Goal: Task Accomplishment & Management: Complete application form

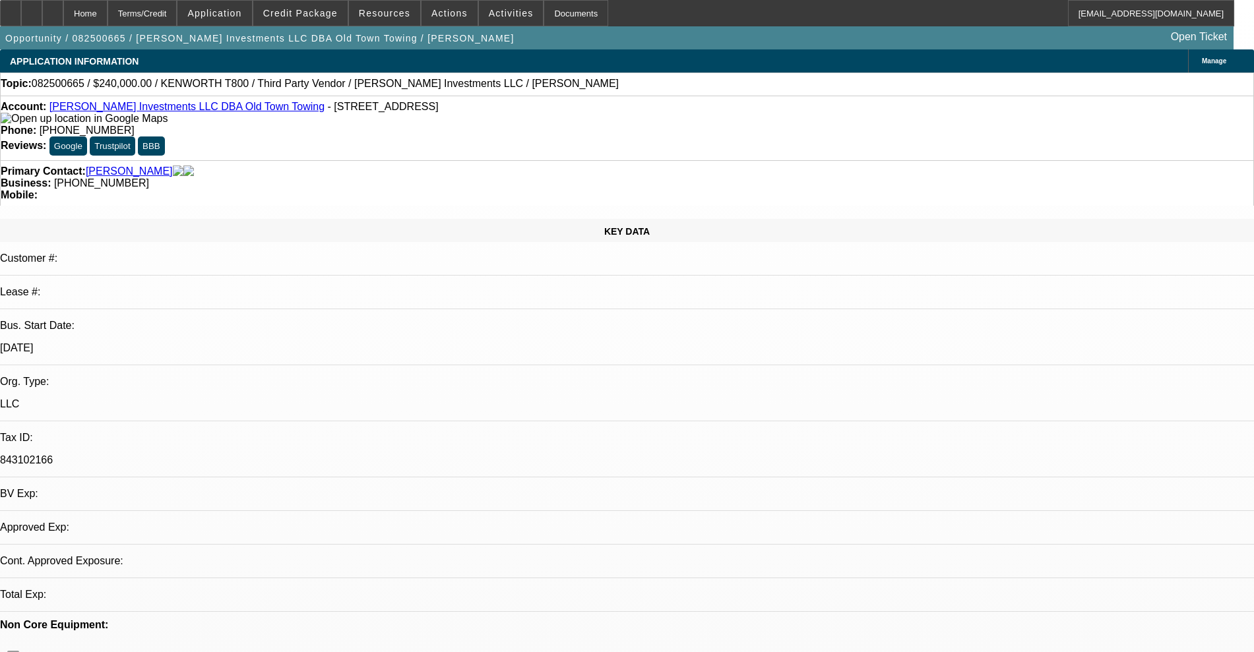
select select "0"
select select "2"
select select "0.1"
select select "4"
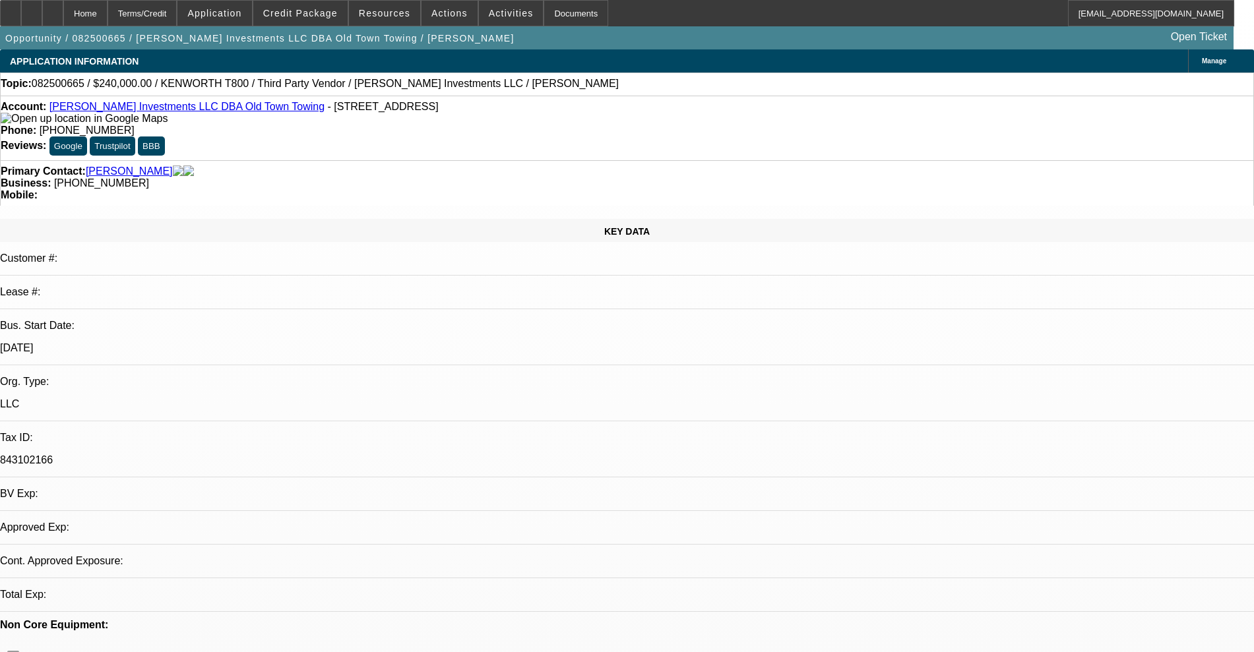
select select "0"
select select "2"
select select "0.1"
select select "4"
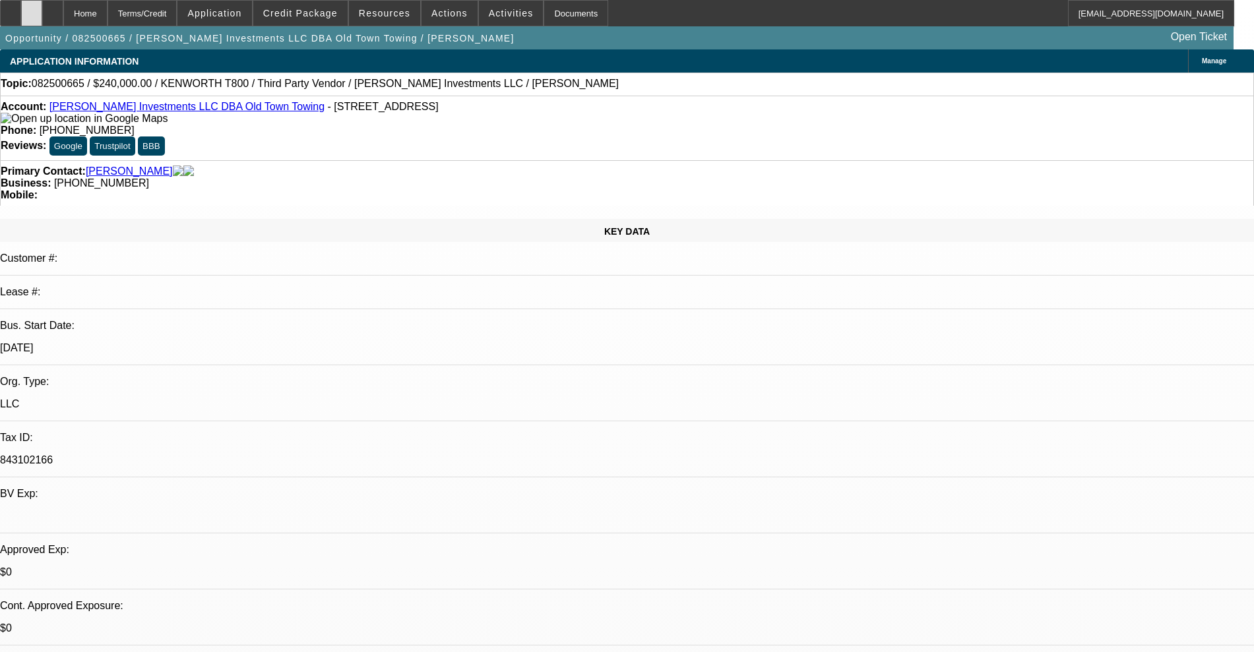
click at [42, 7] on div at bounding box center [31, 13] width 21 height 26
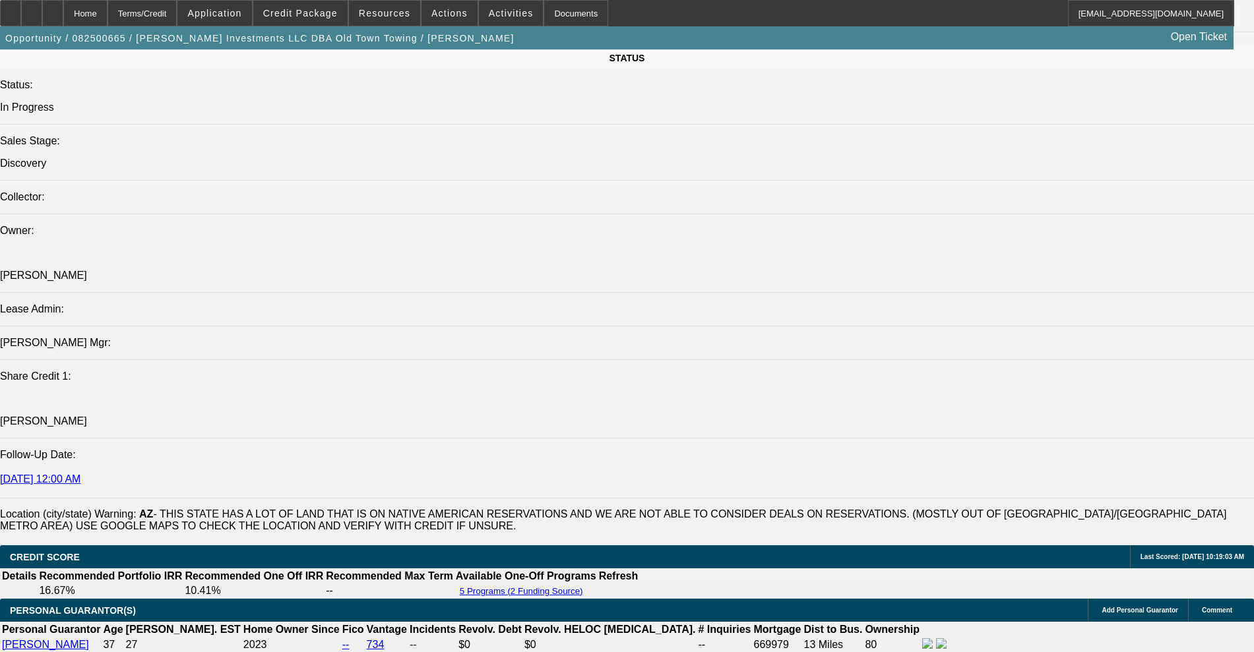
scroll to position [1401, 0]
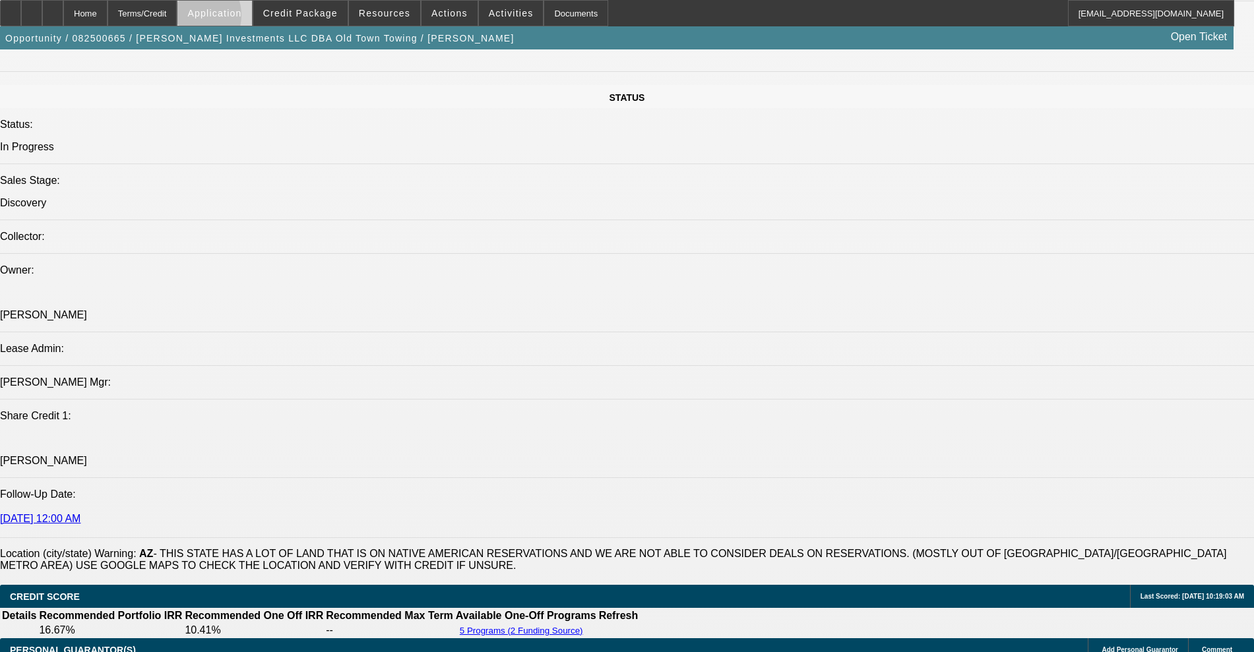
click at [225, 18] on span at bounding box center [214, 13] width 74 height 32
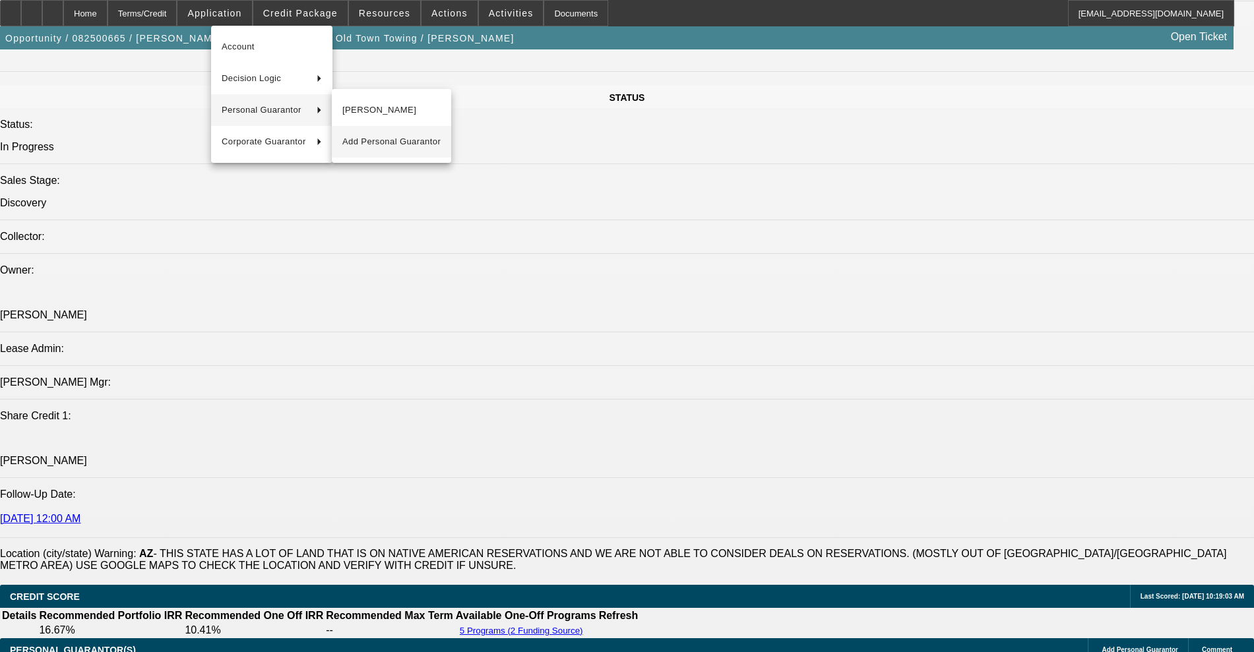
click at [396, 149] on span "Add Personal Guarantor" at bounding box center [391, 142] width 98 height 16
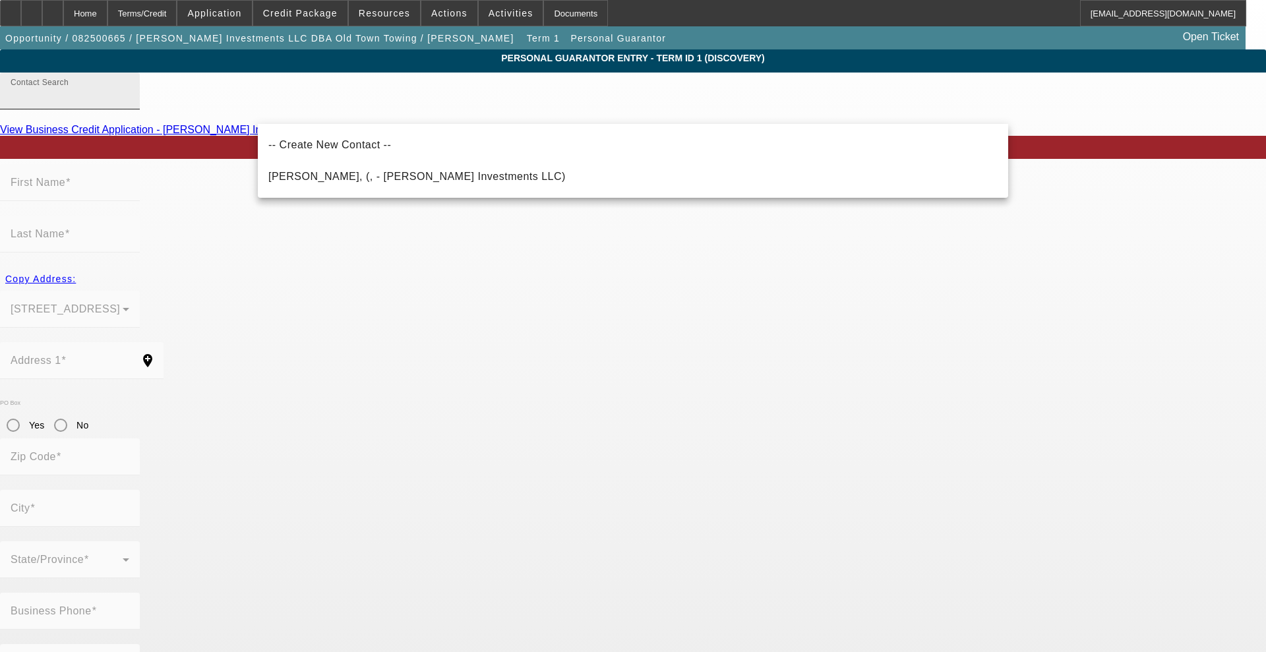
click at [129, 104] on input "Contact Search" at bounding box center [70, 96] width 119 height 16
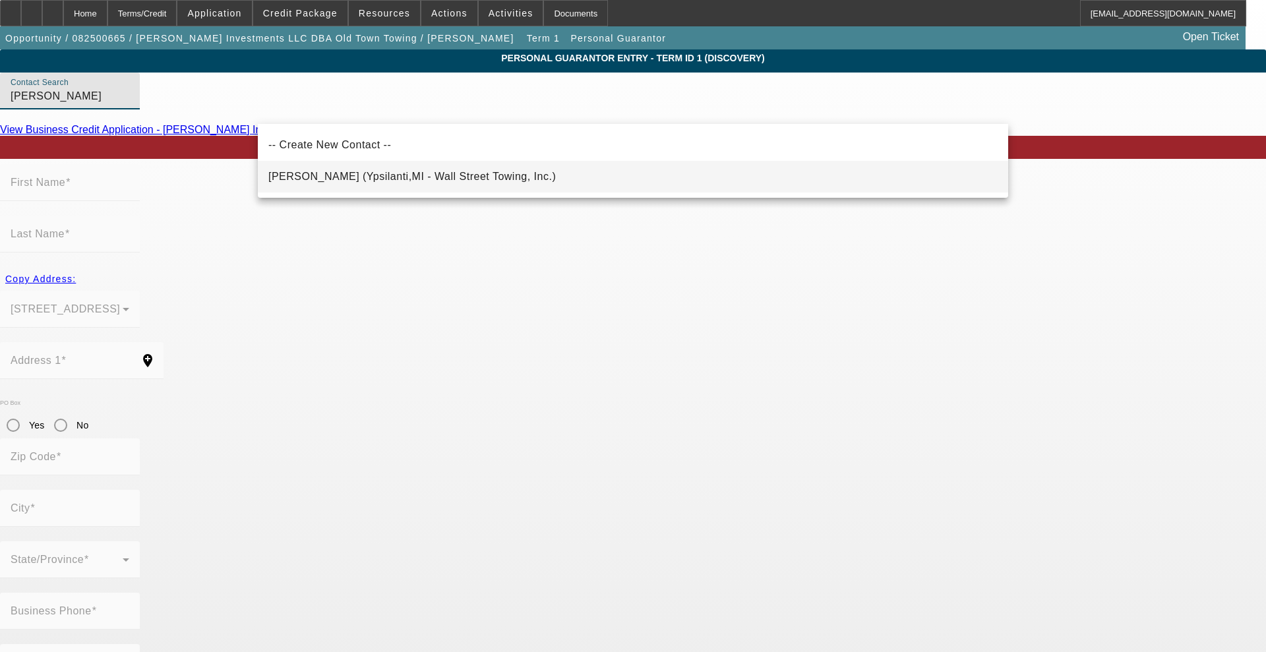
click at [323, 181] on span "[PERSON_NAME] (Ypsilanti,MI - Wall Street Towing, Inc.)" at bounding box center [412, 176] width 288 height 11
type input "[PERSON_NAME] (Ypsilanti,MI - Wall Street Towing, Inc.)"
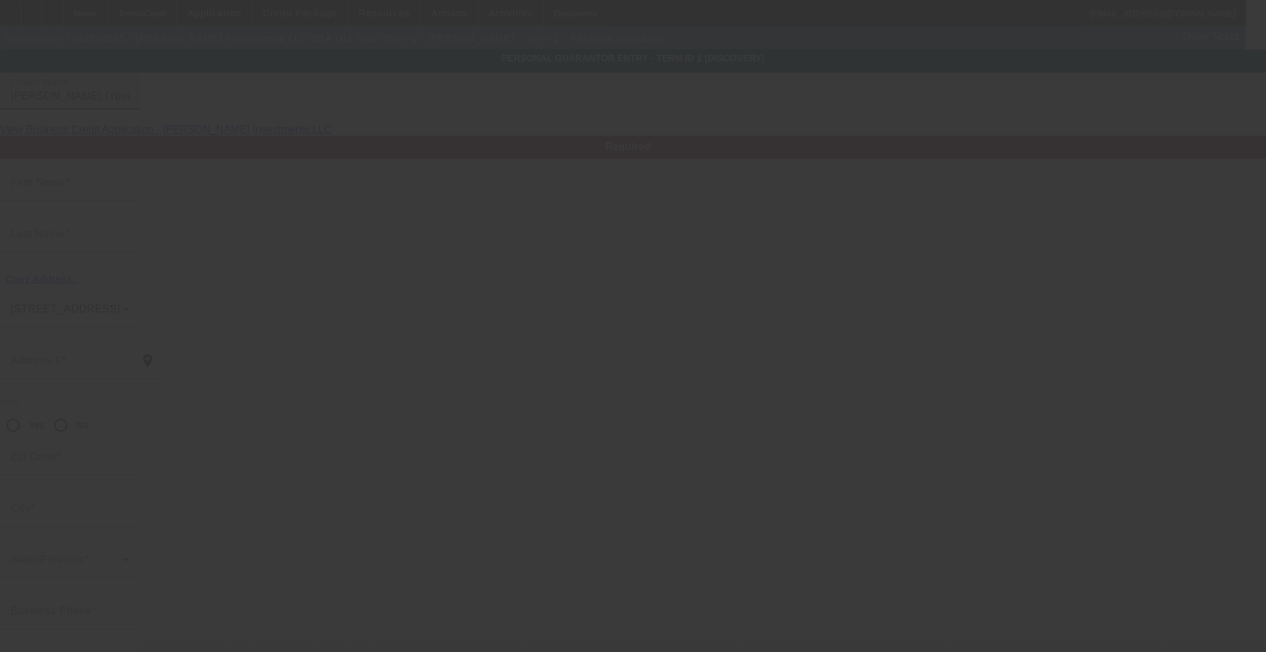
type input "[PERSON_NAME]"
type input "[STREET_ADDRESS]"
radio input "true"
type input "48197"
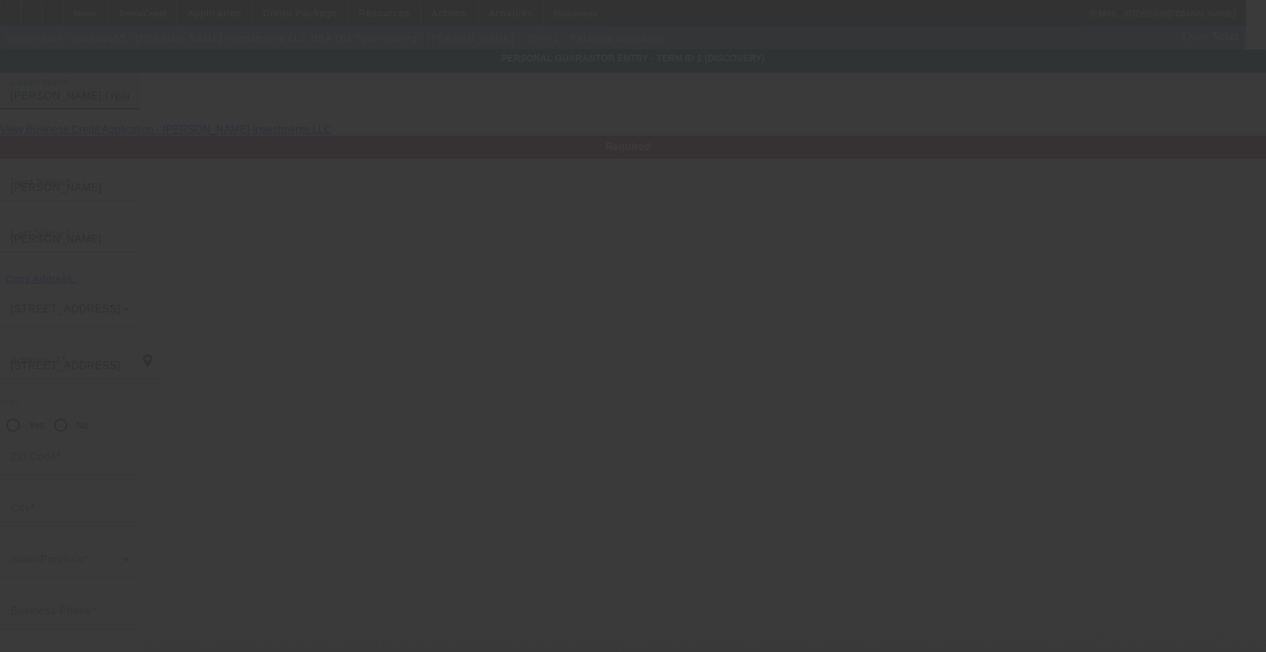
type input "Ypsilanti"
type input "[PHONE_NUMBER]"
type input "75"
type input "386-84-3121"
type input "[PERSON_NAME][EMAIL_ADDRESS][DOMAIN_NAME]"
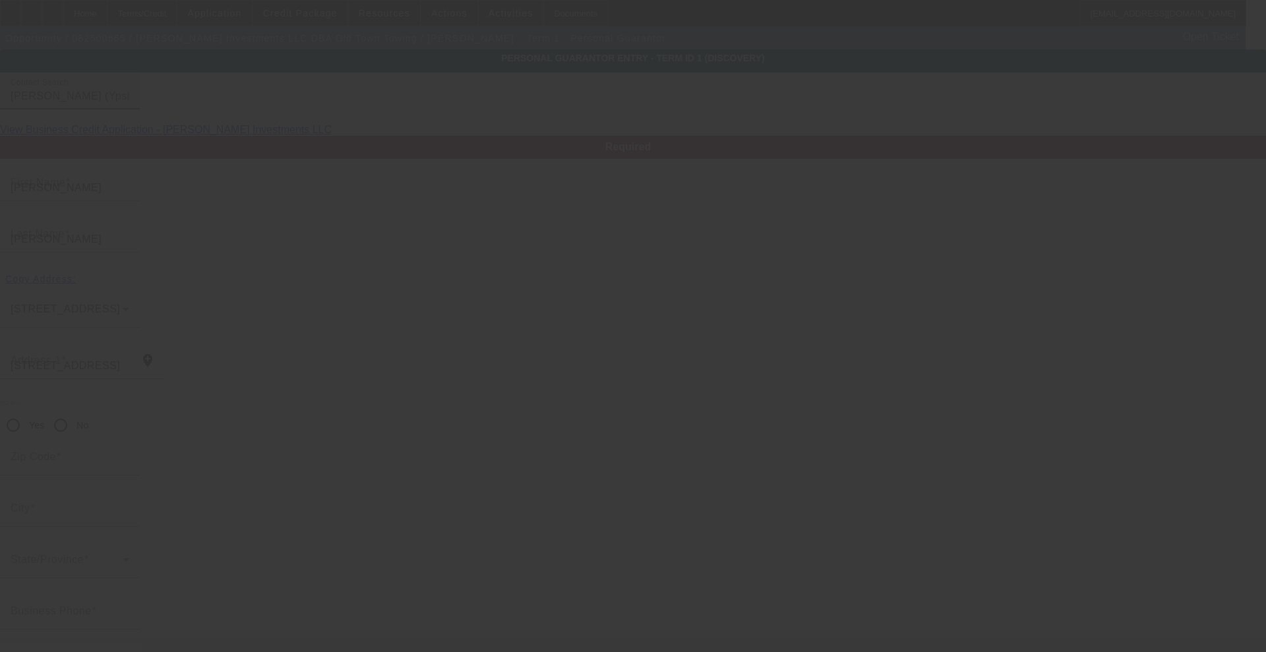
type input "[PHONE_NUMBER]"
type input "$1,200,000.00"
type input "$387,000.00"
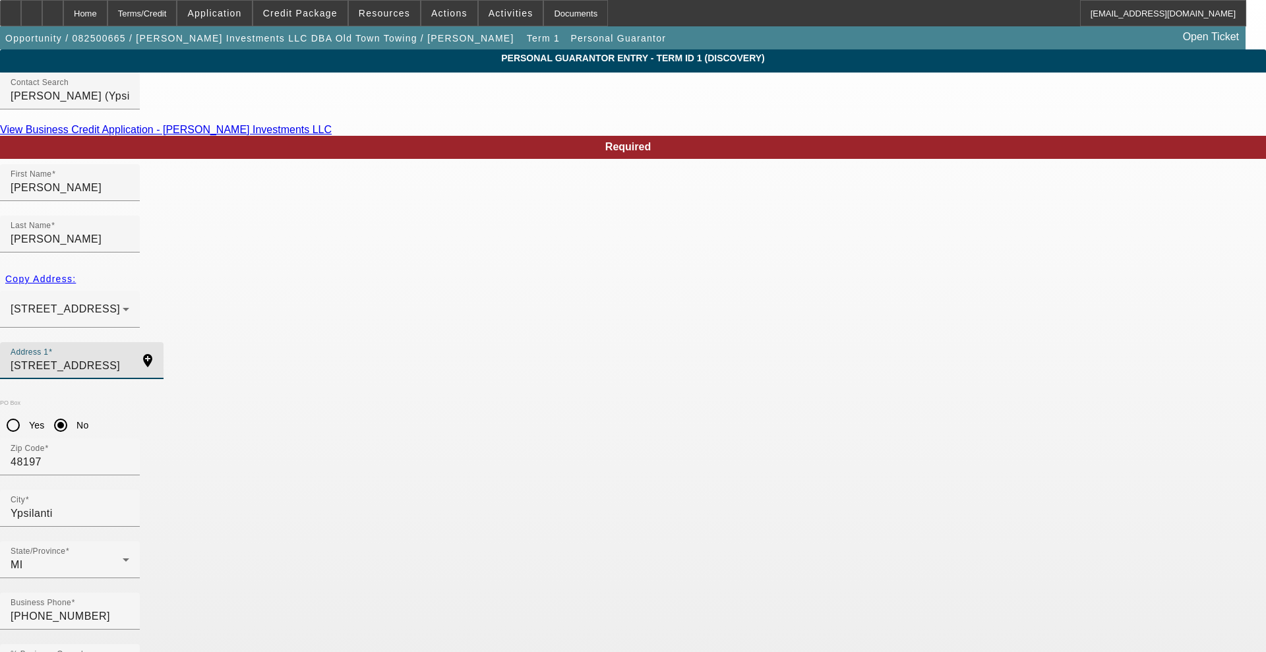
drag, startPoint x: 402, startPoint y: 315, endPoint x: 168, endPoint y: 288, distance: 235.0
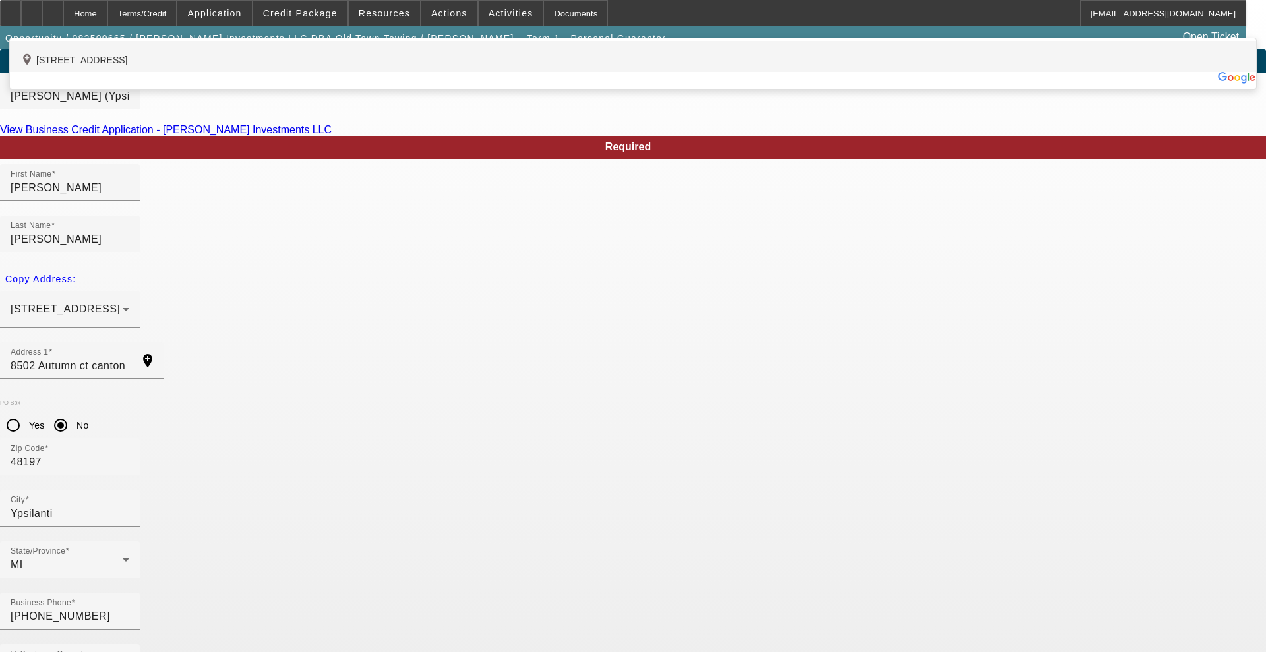
click at [301, 72] on div "add_location [STREET_ADDRESS]" at bounding box center [633, 56] width 1246 height 31
type input "[STREET_ADDRESS]"
type input "48187"
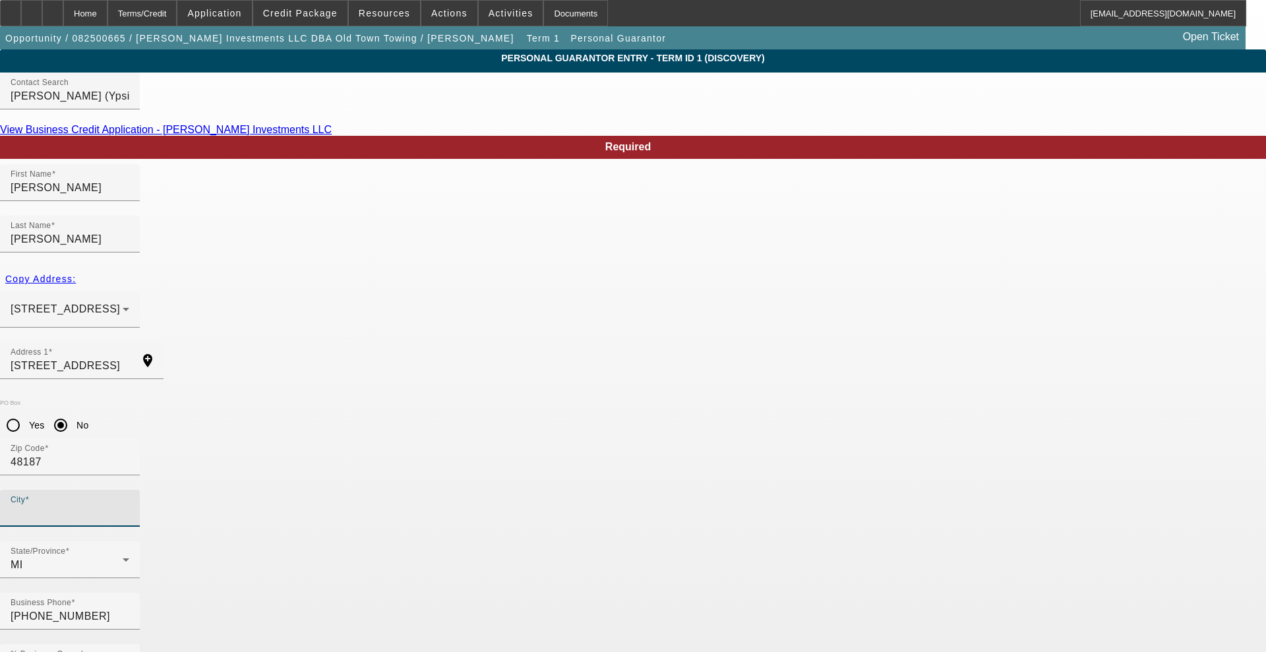
click at [129, 506] on input "City" at bounding box center [70, 514] width 119 height 16
type input "canton"
drag, startPoint x: 482, startPoint y: 472, endPoint x: 404, endPoint y: 466, distance: 78.1
click at [404, 593] on div "Business Phone [PHONE_NUMBER] % Business Owned 75" at bounding box center [633, 644] width 1266 height 103
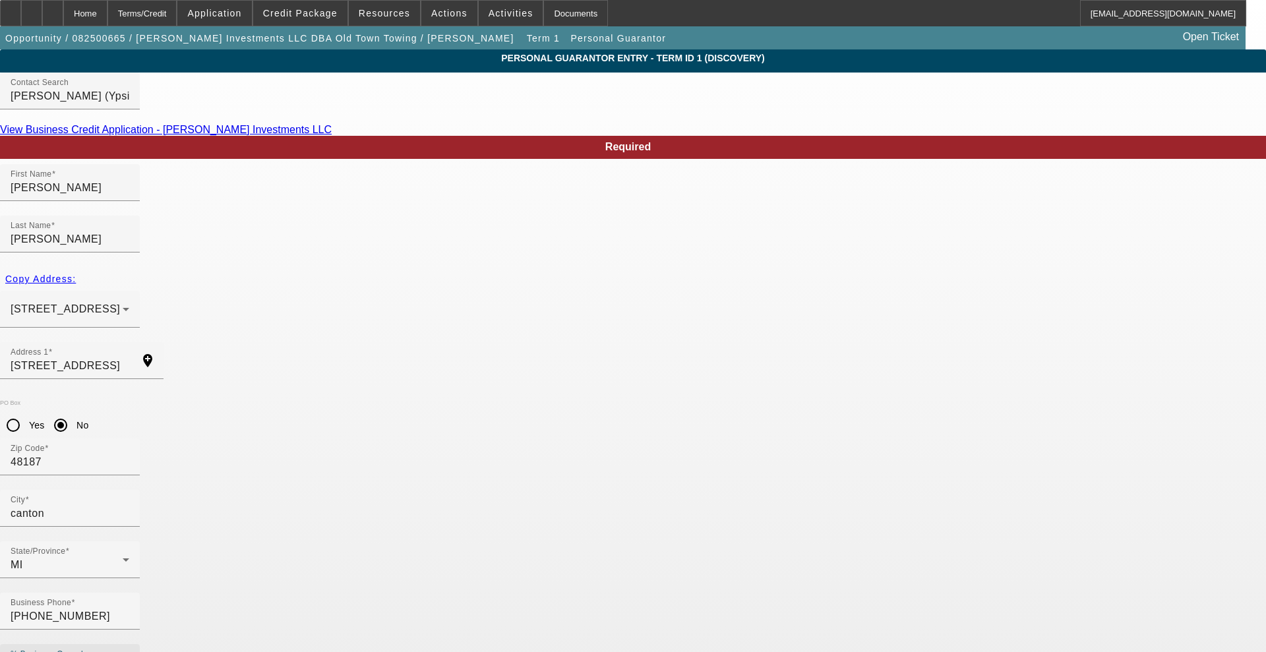
type input "20"
drag, startPoint x: 572, startPoint y: 527, endPoint x: 272, endPoint y: 497, distance: 301.6
click at [272, 497] on div "Required First Name [PERSON_NAME] Last Name [GEOGRAPHIC_DATA] Copy Address: [ST…" at bounding box center [633, 467] width 1266 height 663
type input "[EMAIL_ADDRESS][DOMAIN_NAME]"
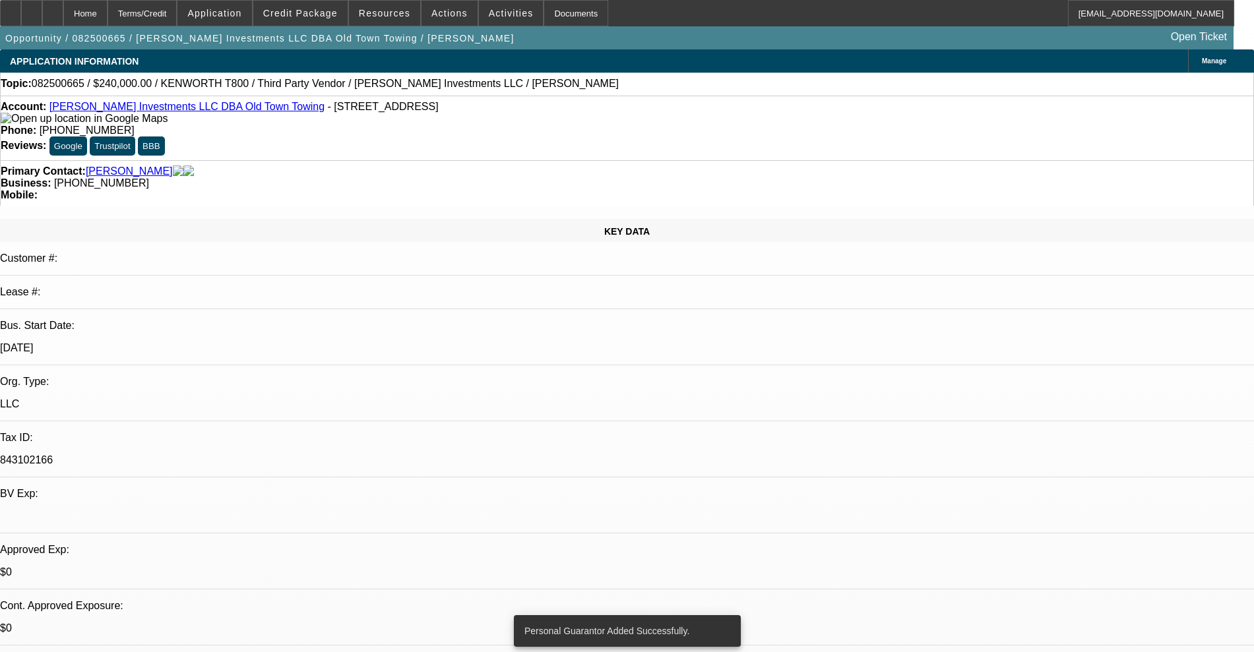
select select "0"
select select "2"
select select "0.1"
select select "4"
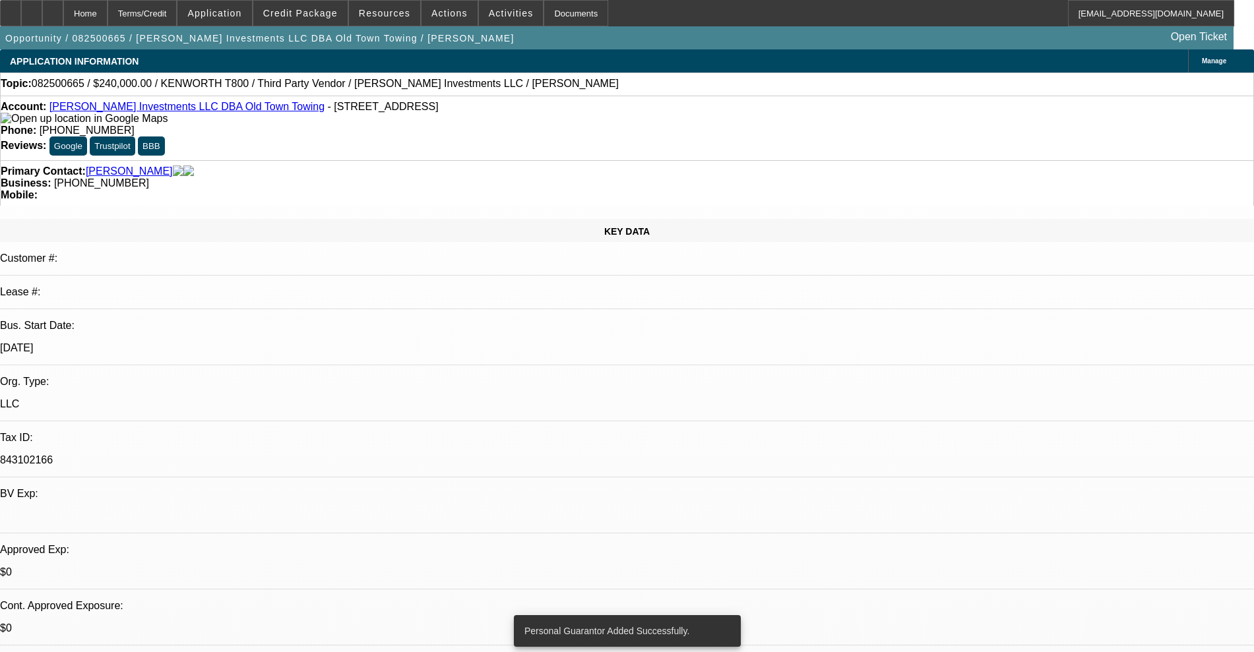
select select "0"
select select "2"
select select "0.1"
select select "4"
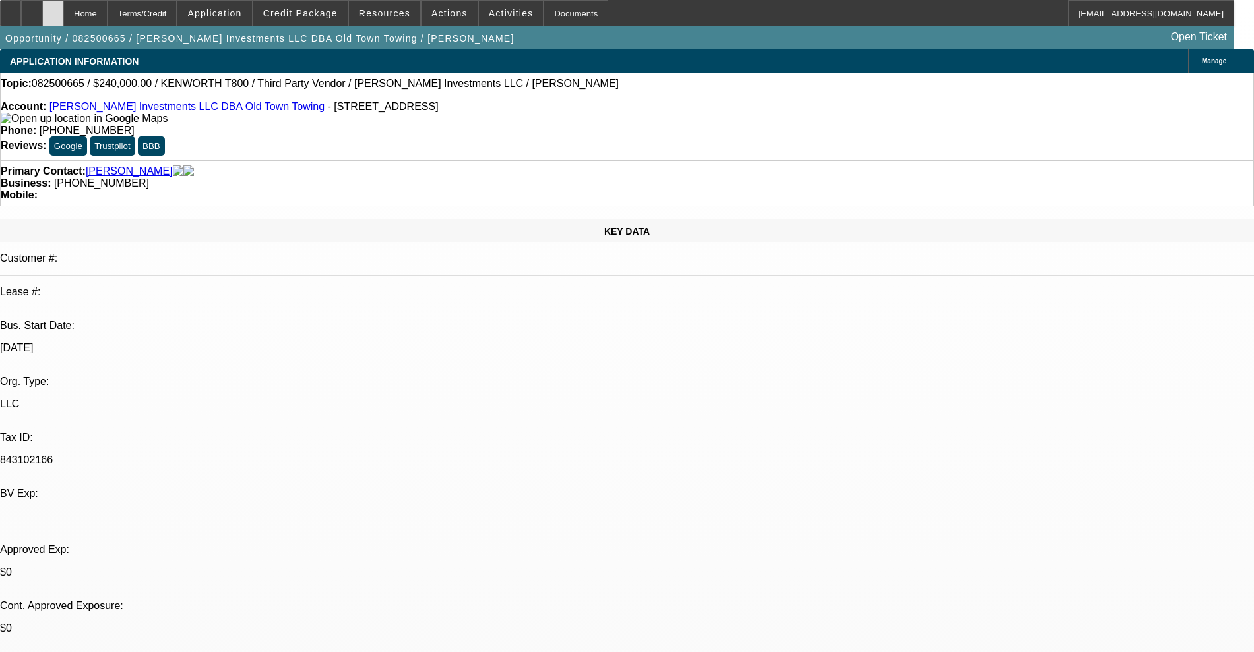
click at [63, 17] on div at bounding box center [52, 13] width 21 height 26
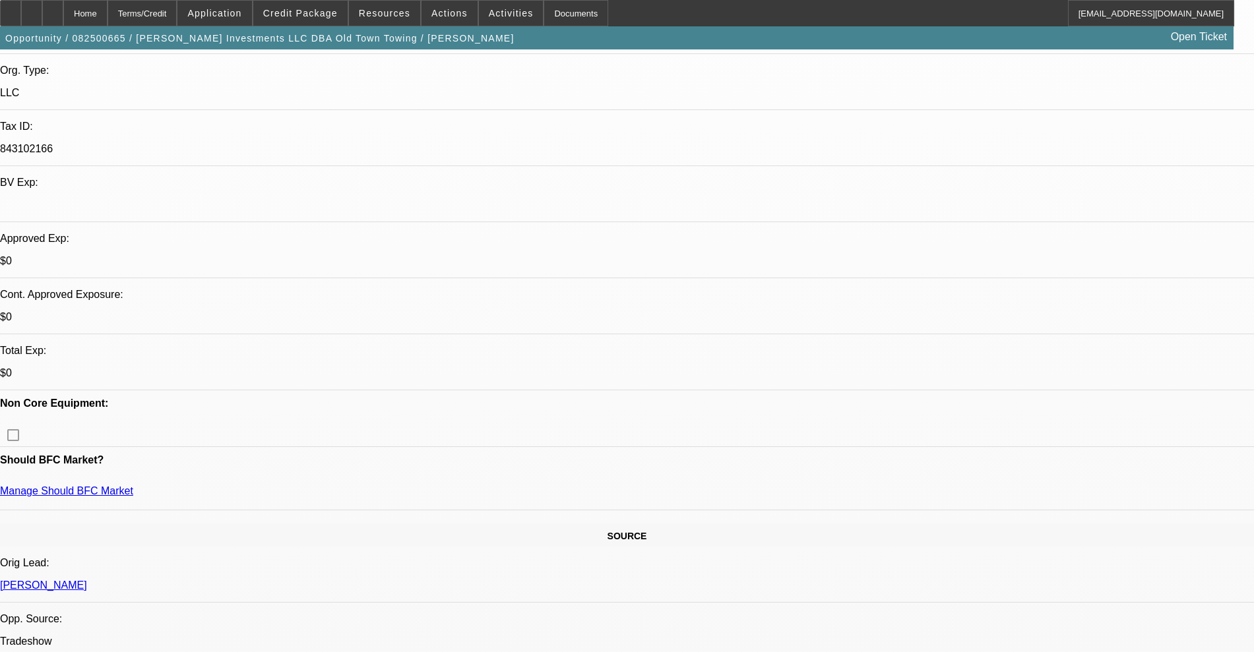
scroll to position [82, 0]
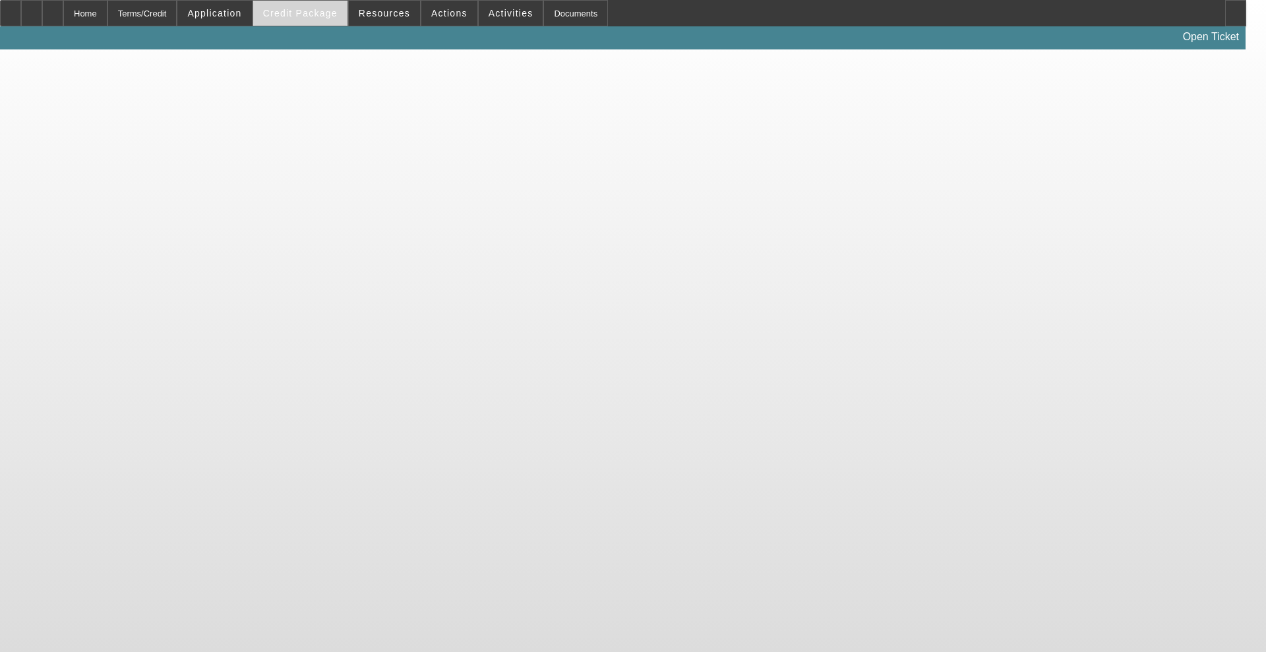
click at [336, 13] on span "Credit Package" at bounding box center [300, 13] width 75 height 11
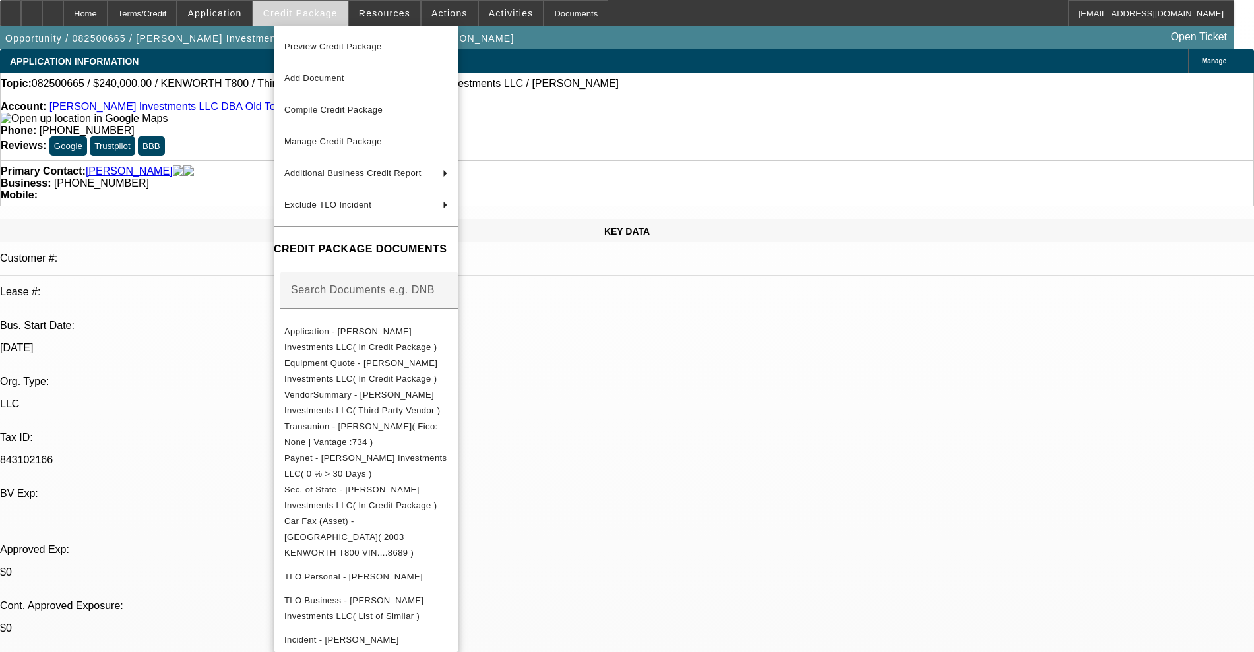
select select "0"
select select "2"
select select "0.1"
select select "4"
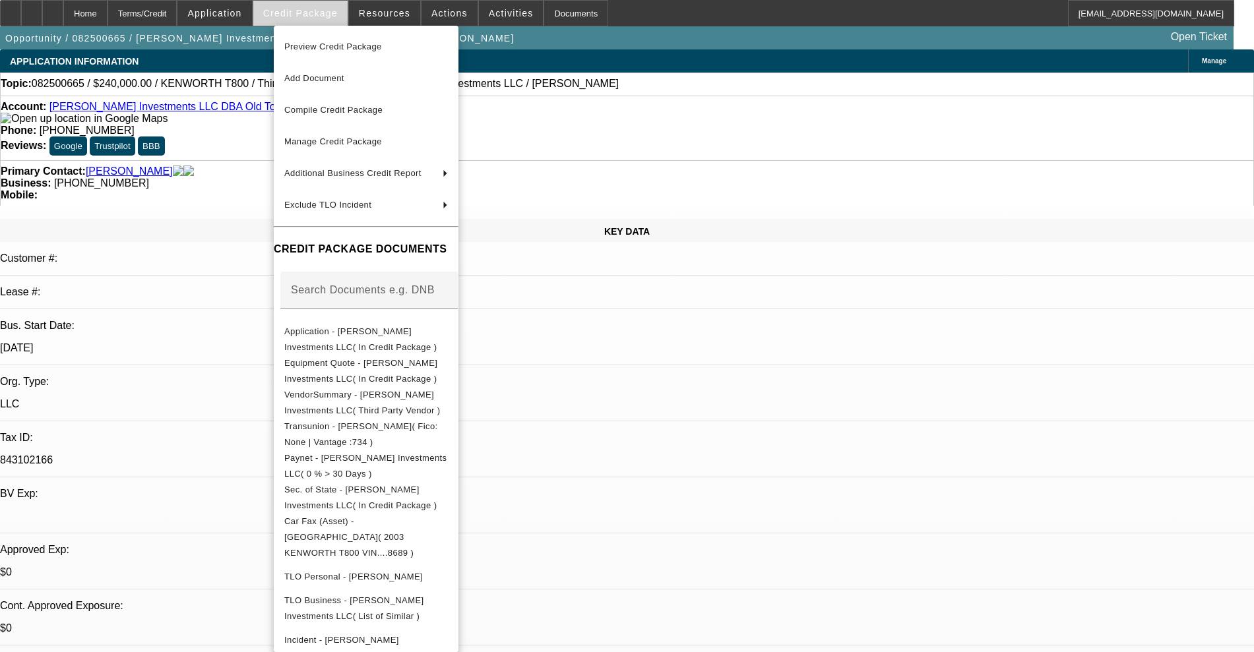
select select "0"
select select "2"
select select "0.1"
select select "4"
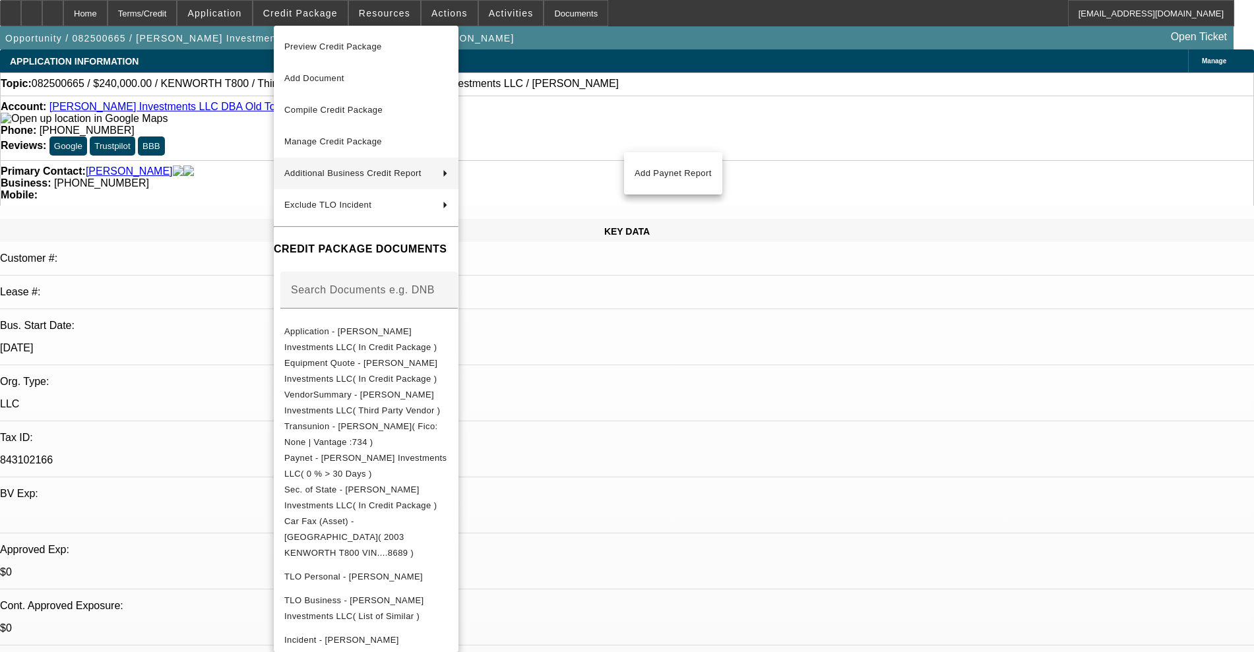
click at [215, 154] on div at bounding box center [627, 326] width 1254 height 652
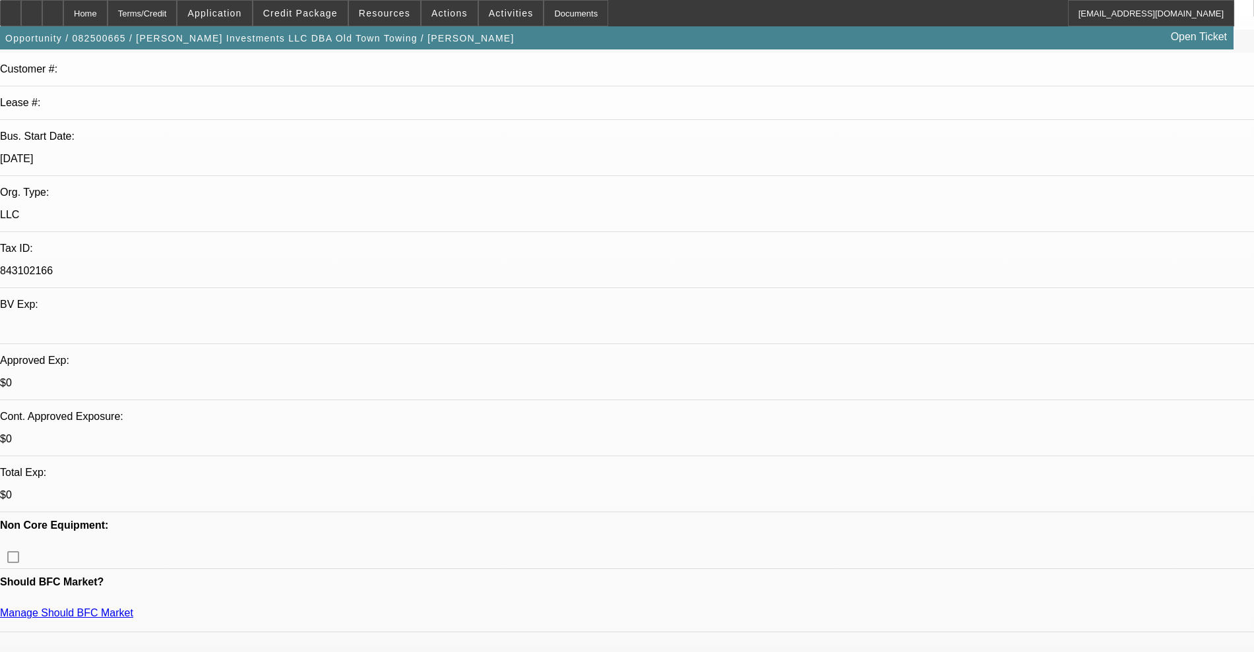
scroll to position [495, 0]
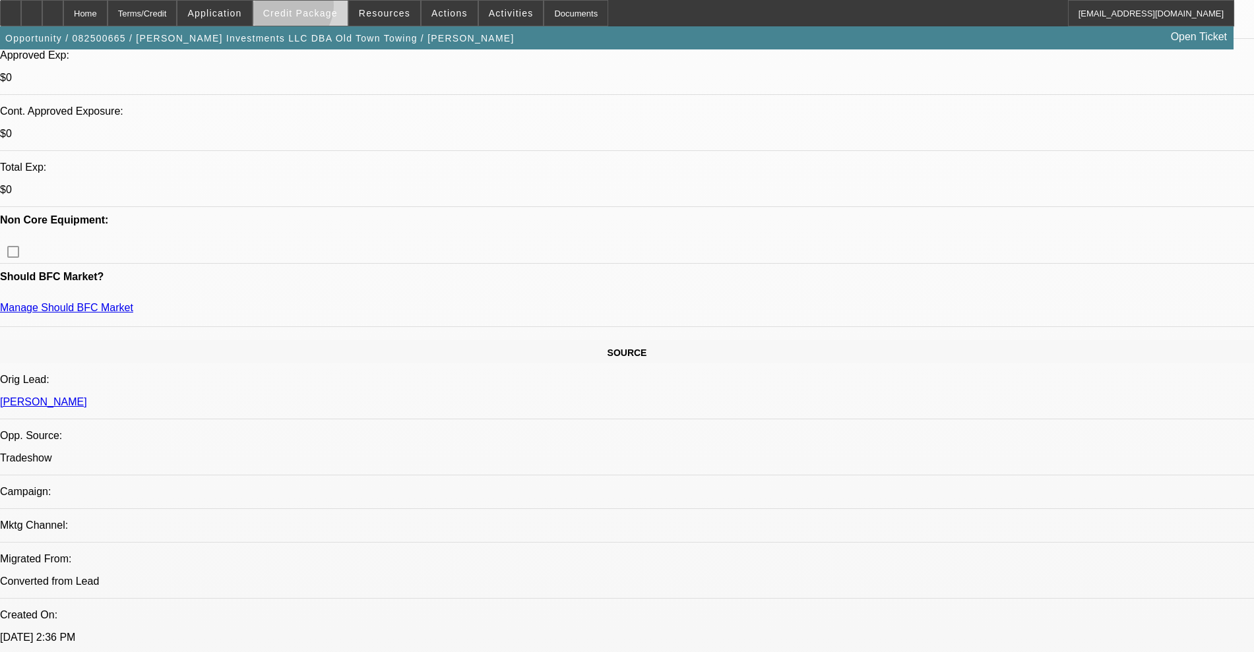
click at [307, 9] on span "Credit Package" at bounding box center [300, 13] width 75 height 11
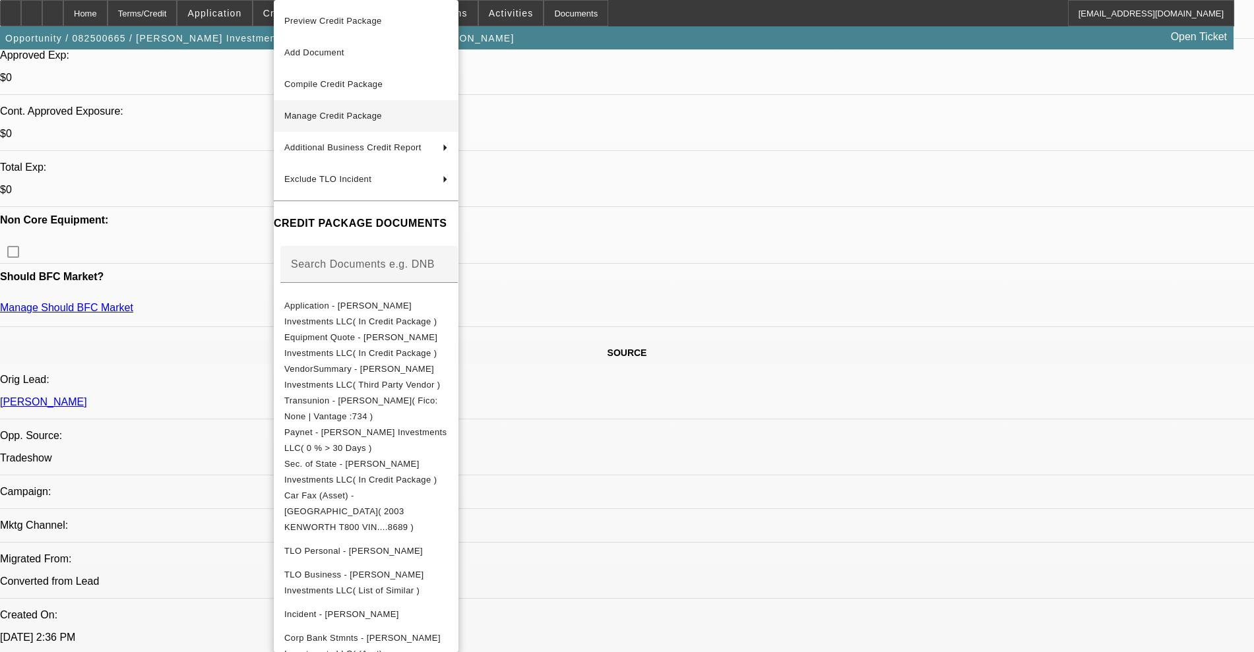
click at [396, 123] on span "Manage Credit Package" at bounding box center [366, 116] width 164 height 16
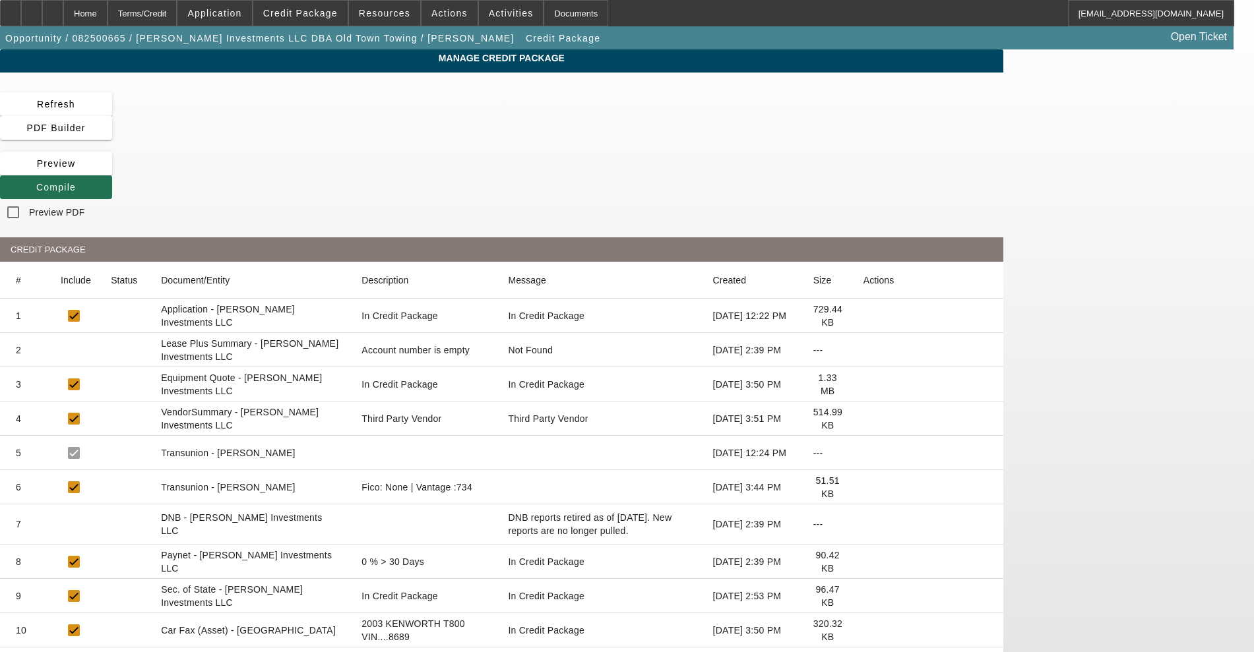
click at [112, 171] on span at bounding box center [56, 187] width 112 height 32
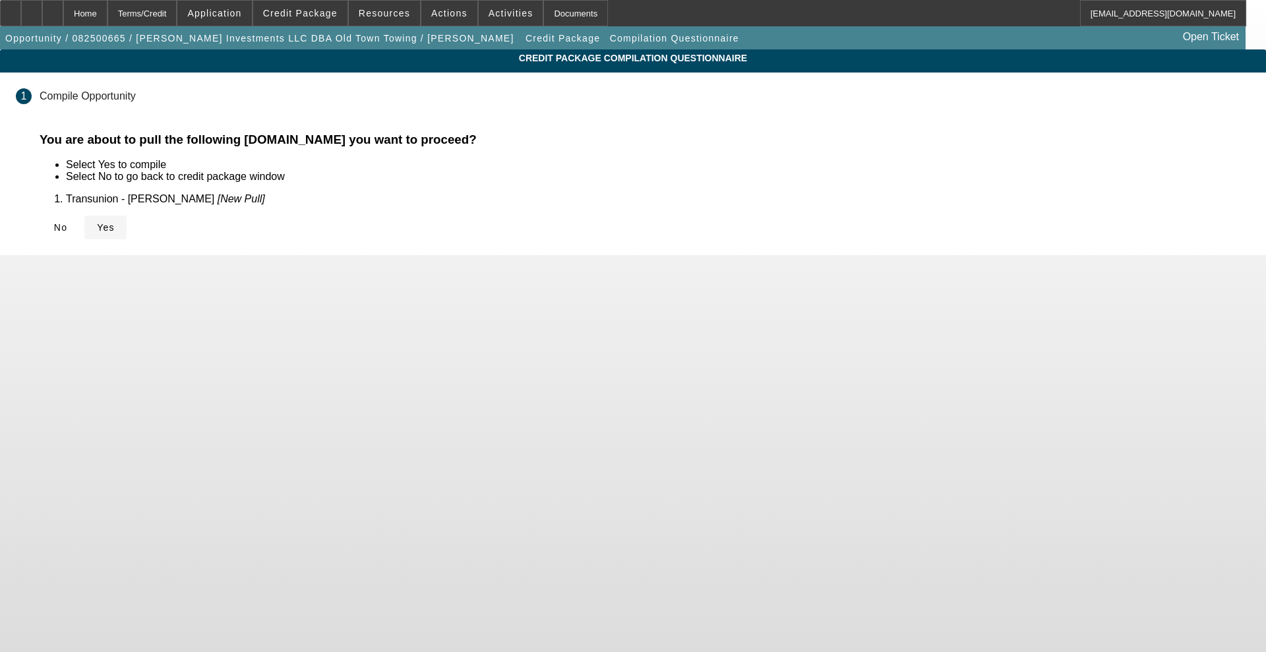
click at [115, 229] on span "Yes" at bounding box center [106, 227] width 18 height 11
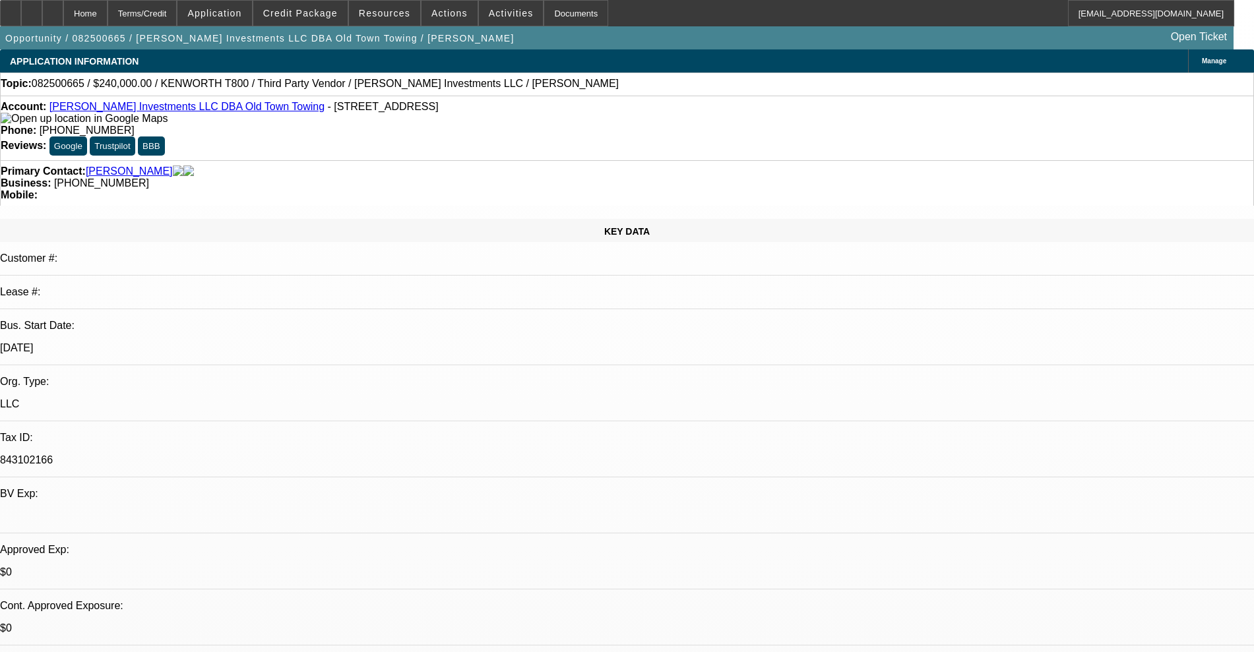
select select "0"
select select "2"
select select "0.1"
select select "4"
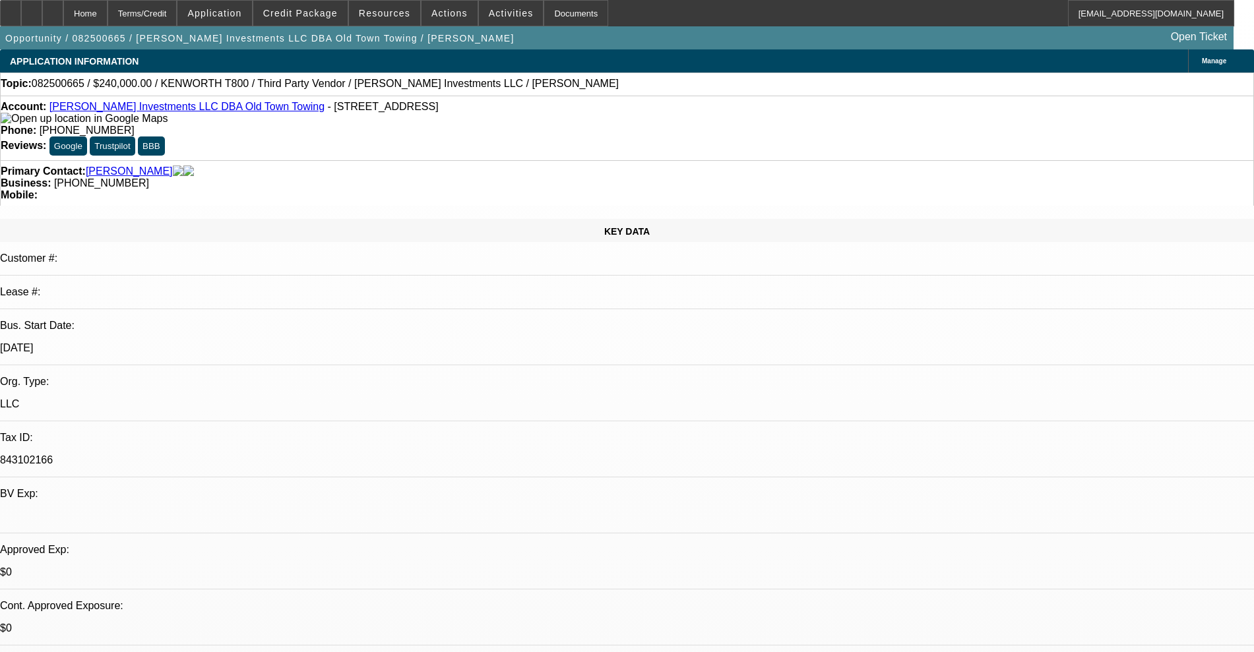
select select "0"
select select "2"
select select "0.1"
select select "4"
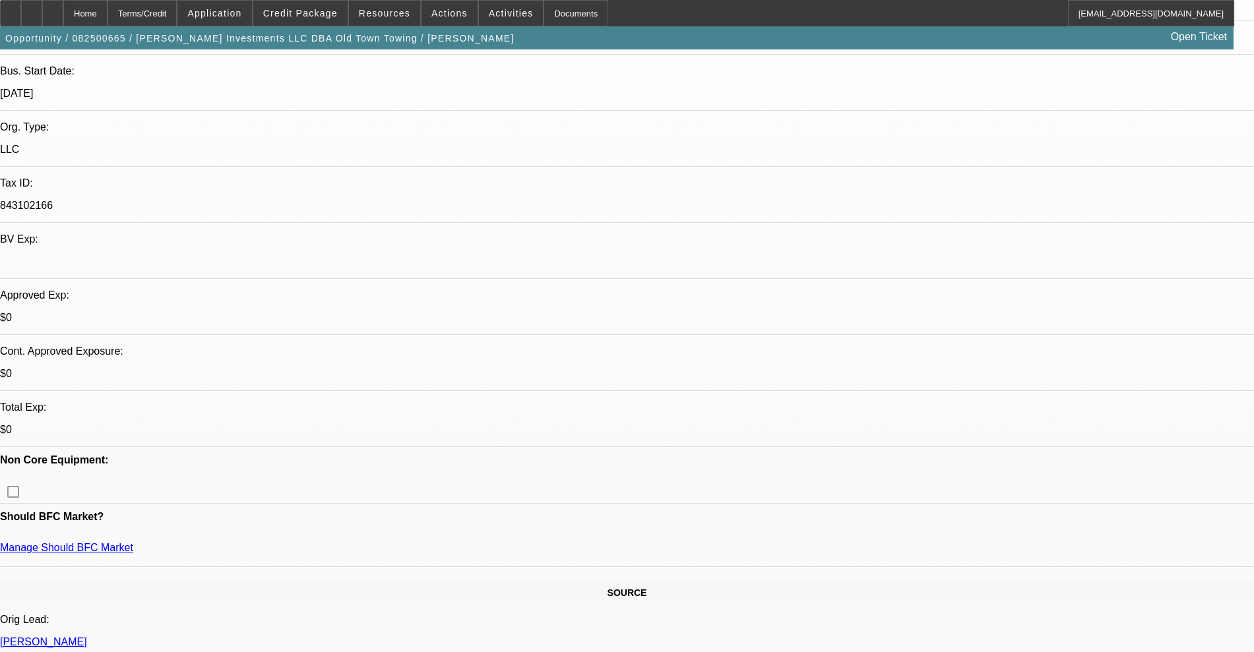
scroll to position [412, 0]
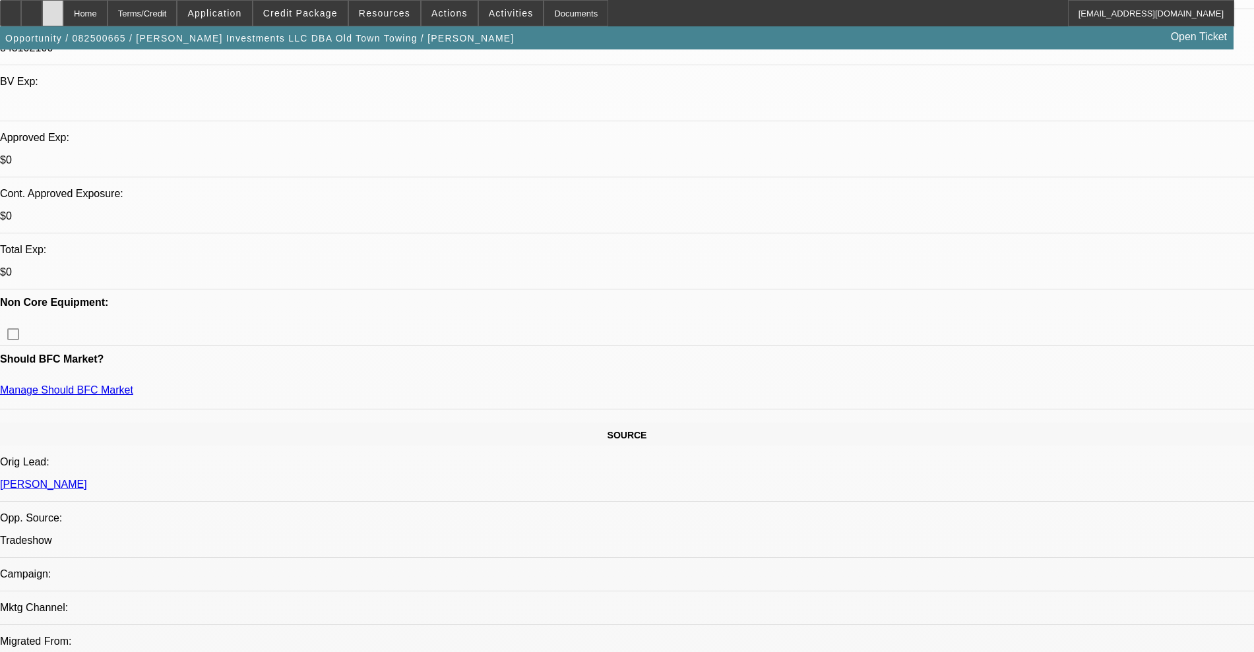
click at [63, 10] on div at bounding box center [52, 13] width 21 height 26
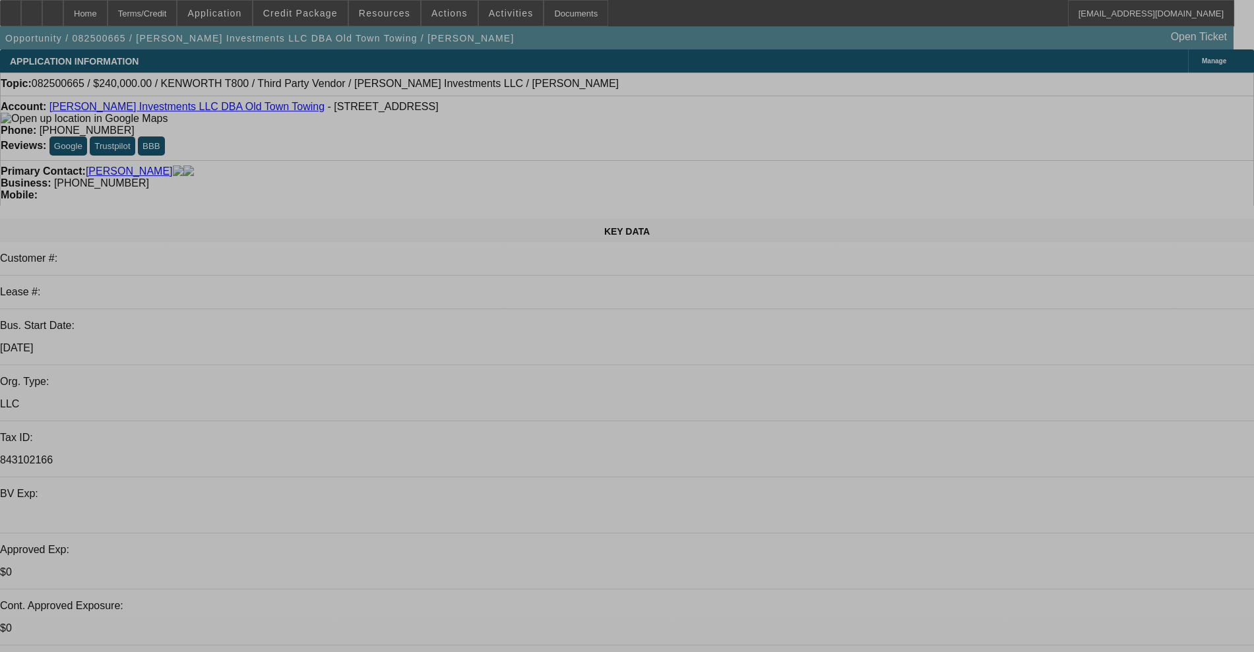
select select "0"
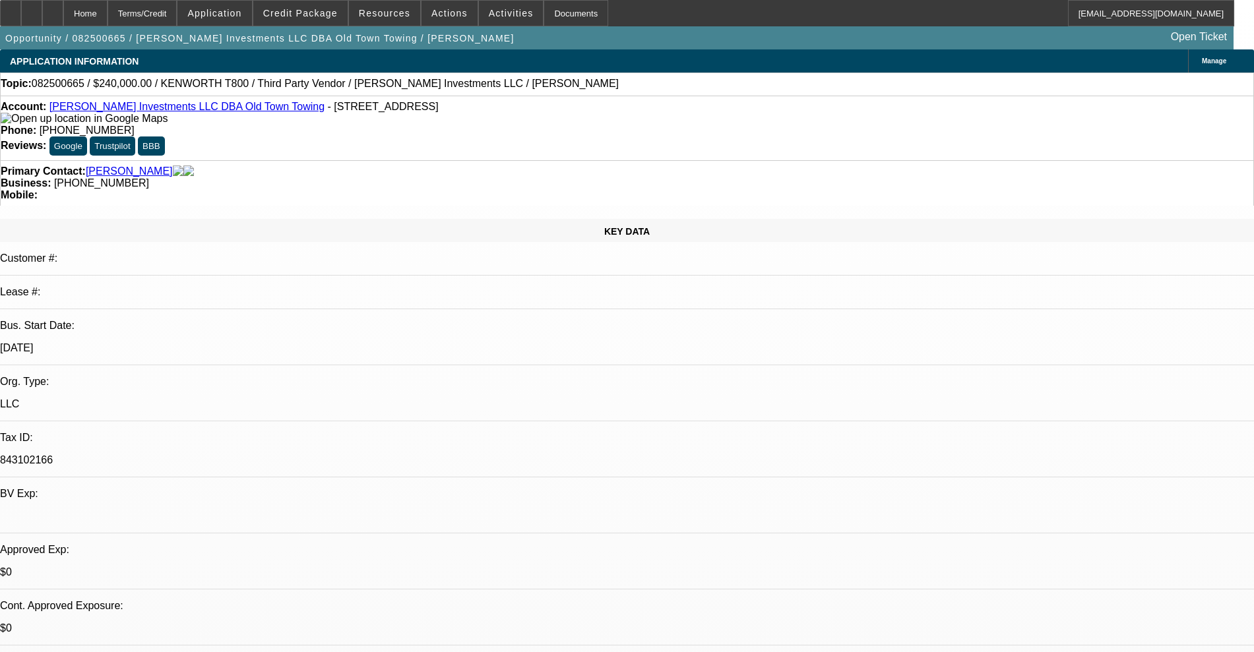
select select "0"
select select "2"
select select "0.1"
select select "4"
select select "0"
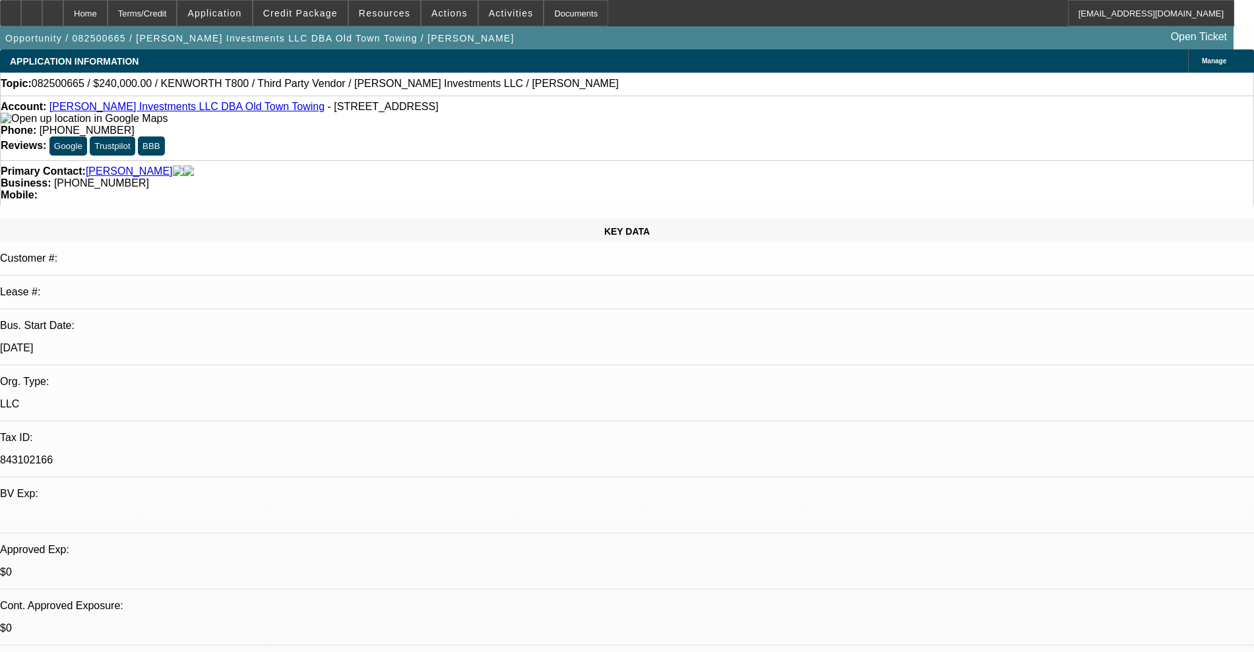
select select "0"
select select "2"
select select "0.1"
select select "4"
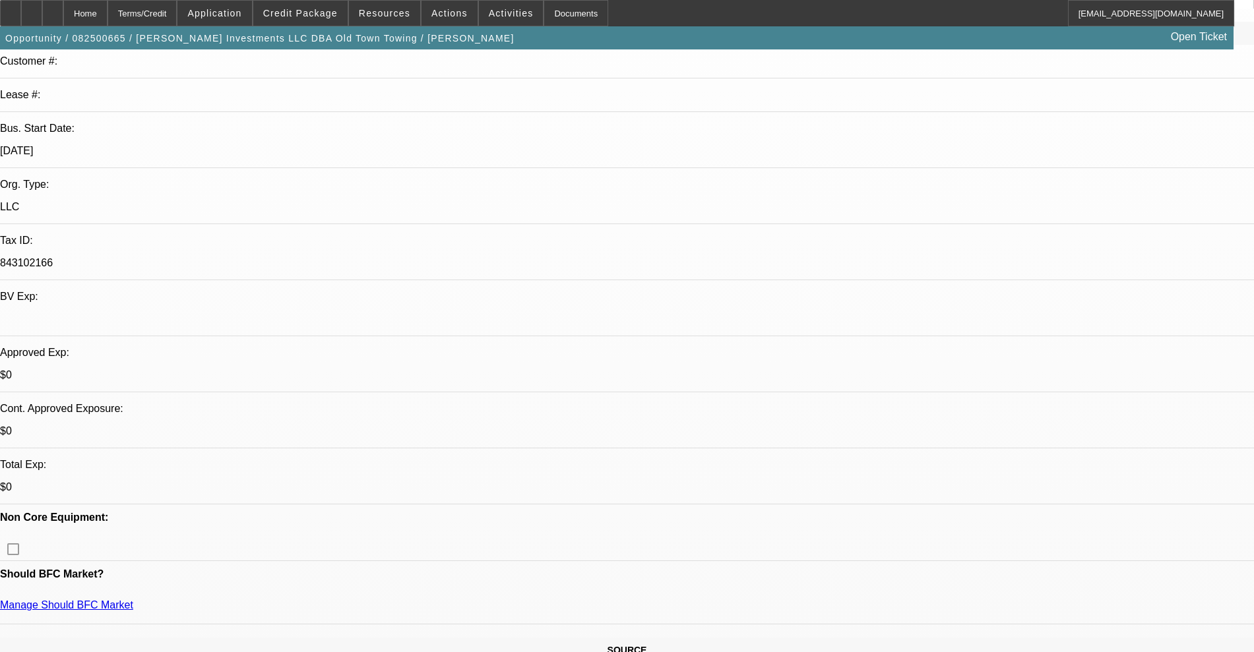
scroll to position [412, 0]
